Goal: Task Accomplishment & Management: Use online tool/utility

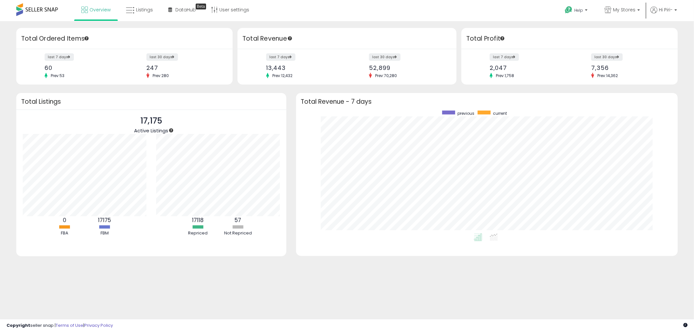
scroll to position [123, 369]
click at [137, 5] on link "Listings" at bounding box center [139, 10] width 37 height 20
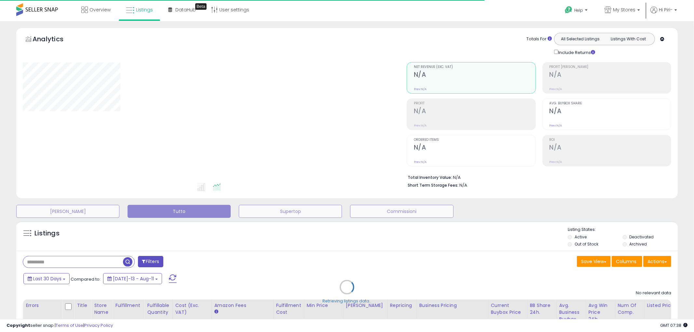
click at [656, 261] on div "Retrieving listings data.." at bounding box center [347, 292] width 672 height 148
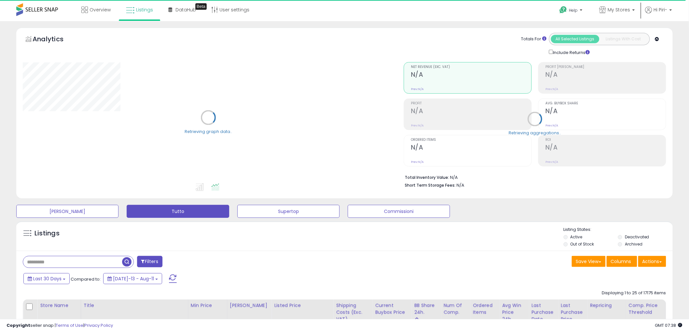
click at [656, 269] on div "Actions [GEOGRAPHIC_DATA] Export Visible Columns Export All Columns Export Rela…" at bounding box center [652, 262] width 28 height 13
click at [656, 264] on button "Actions" at bounding box center [652, 261] width 28 height 11
click at [622, 277] on link "Import" at bounding box center [625, 276] width 71 height 10
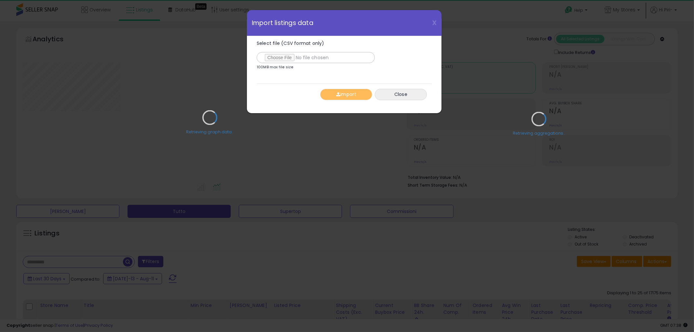
click at [279, 57] on div "Retrieving graph data.." at bounding box center [210, 122] width 384 height 133
click at [272, 56] on div "Retrieving graph data.." at bounding box center [210, 122] width 384 height 133
click at [278, 57] on div "Retrieving graph data.." at bounding box center [210, 122] width 384 height 133
click at [279, 57] on div "Retrieving graph data.." at bounding box center [210, 122] width 384 height 133
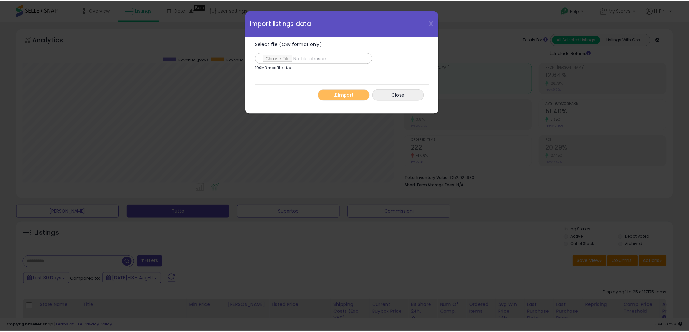
scroll to position [133, 384]
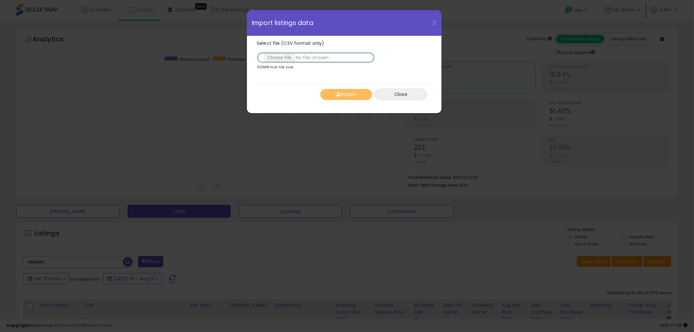
click at [278, 56] on input "Select file (CSV format only)" at bounding box center [316, 57] width 118 height 11
type input "**********"
click at [350, 97] on button "Import" at bounding box center [346, 94] width 52 height 11
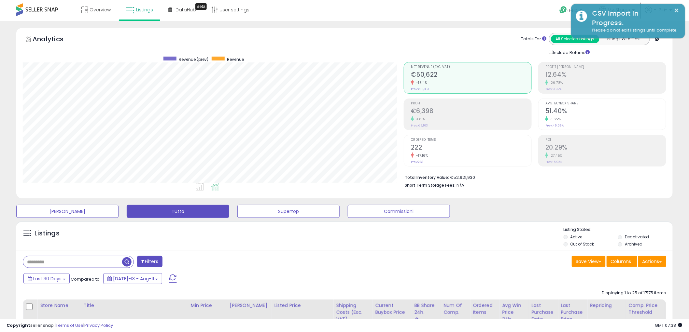
scroll to position [325400, 325152]
